Goal: Navigation & Orientation: Find specific page/section

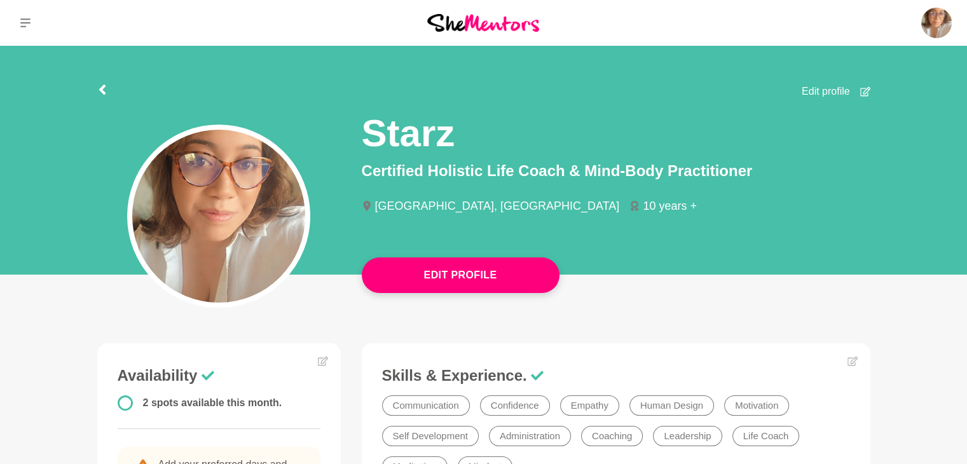
click at [518, 24] on img at bounding box center [483, 22] width 112 height 17
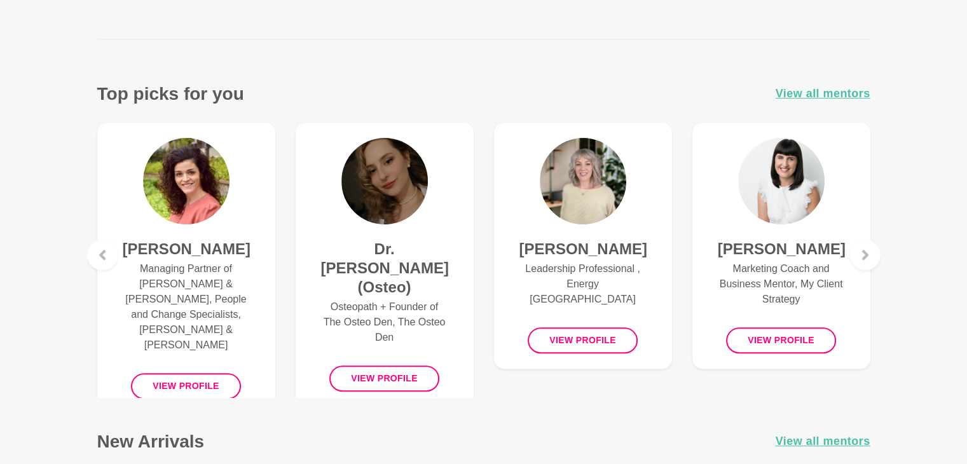
scroll to position [458, 0]
click at [787, 353] on button "View profile" at bounding box center [781, 340] width 110 height 26
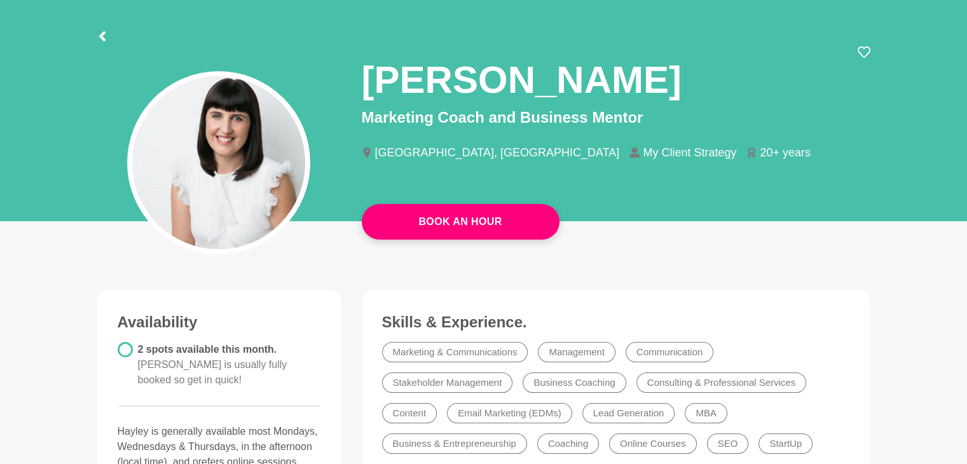
scroll to position [34, 0]
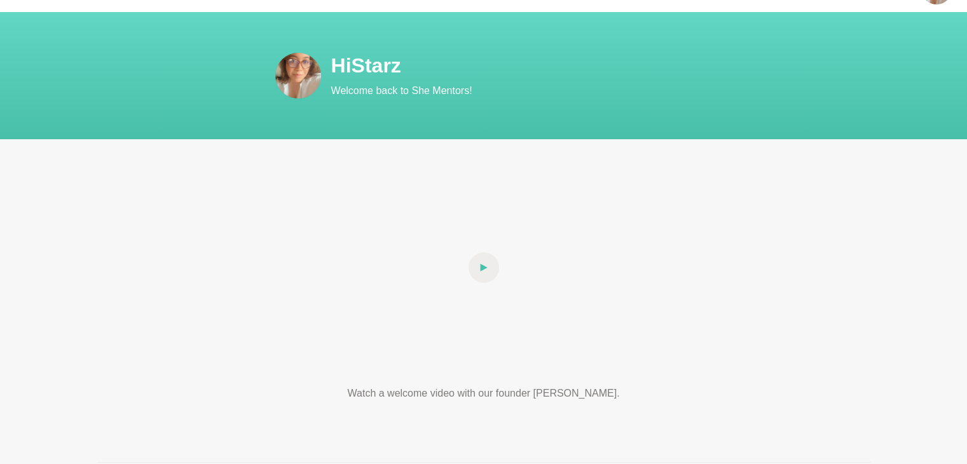
scroll to position [458, 0]
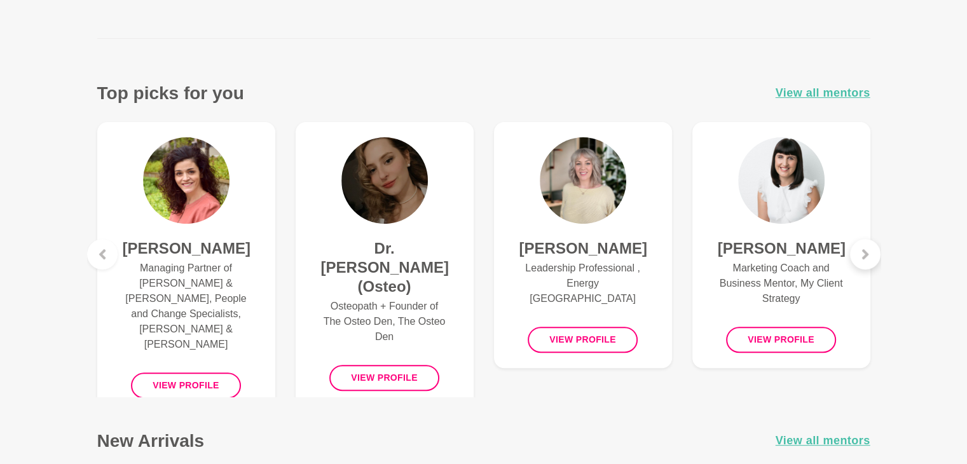
click at [868, 260] on div at bounding box center [865, 254] width 31 height 31
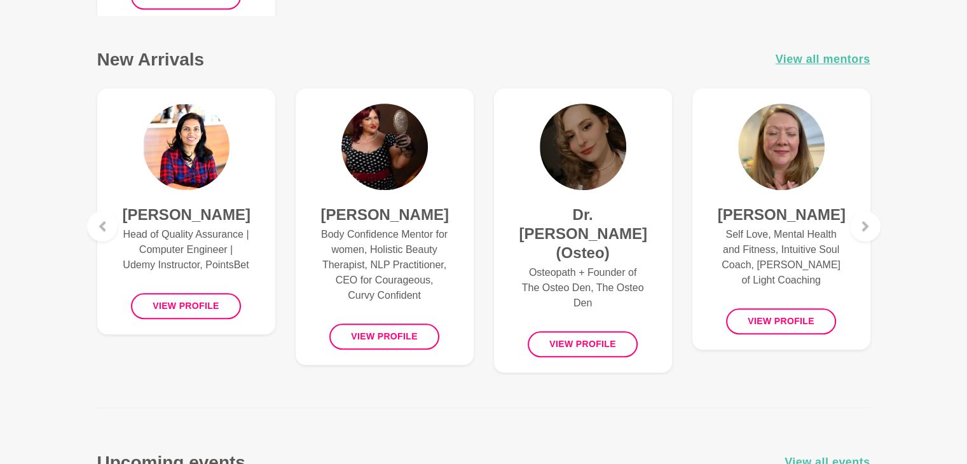
scroll to position [853, 0]
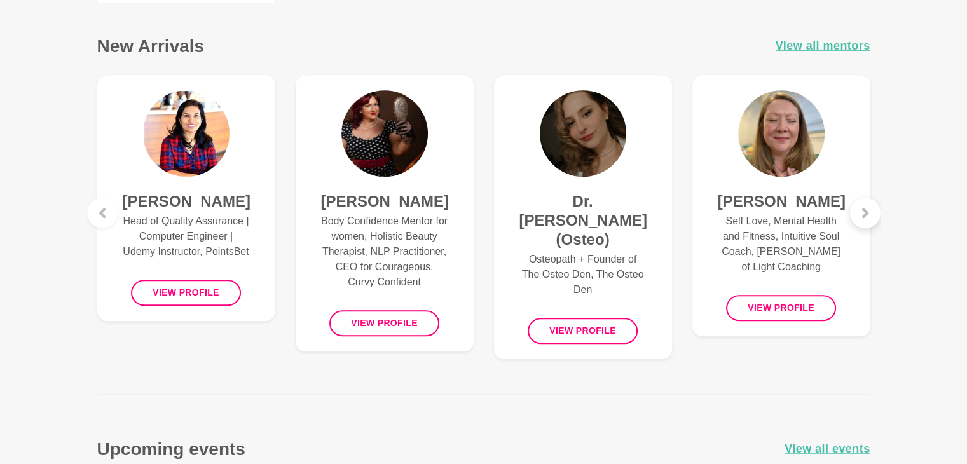
click at [869, 212] on icon at bounding box center [866, 213] width 10 height 10
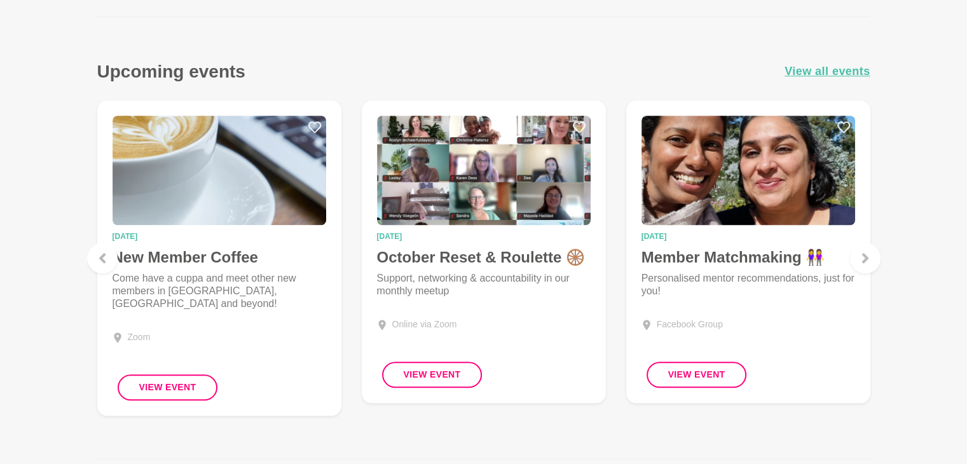
scroll to position [1235, 0]
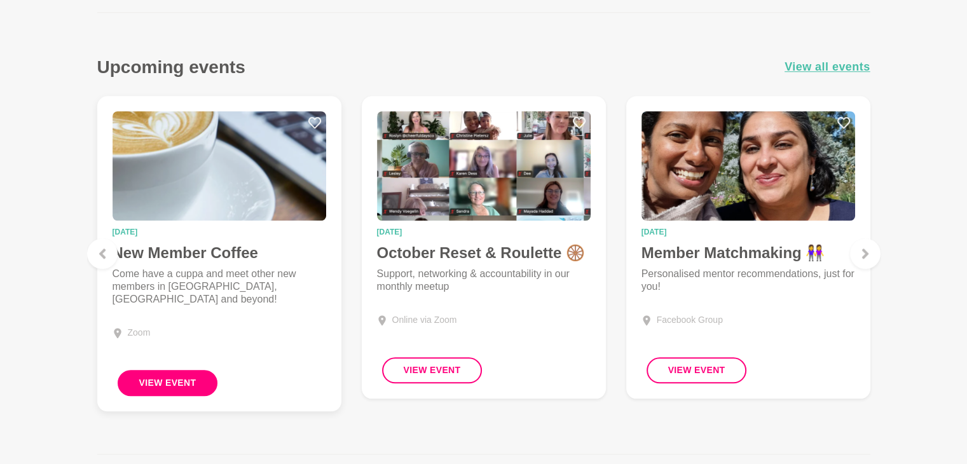
click at [186, 385] on button "View Event" at bounding box center [168, 383] width 100 height 26
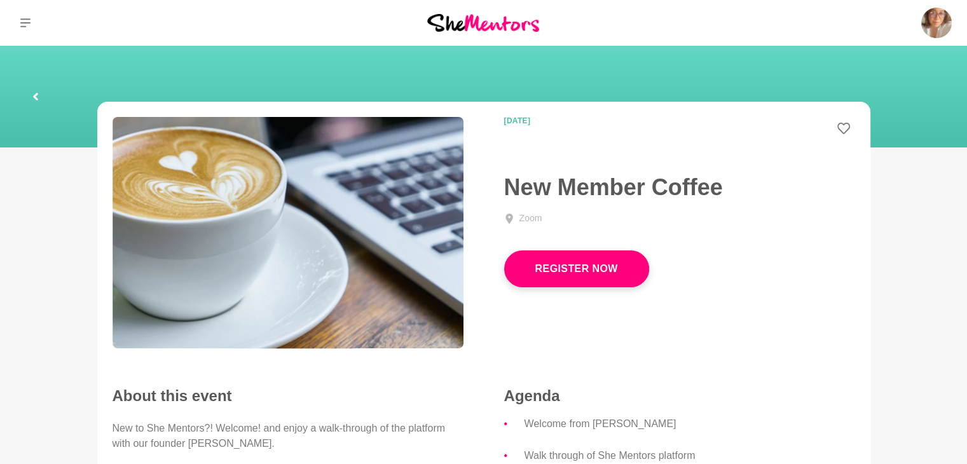
scroll to position [1315, 0]
